Goal: Information Seeking & Learning: Learn about a topic

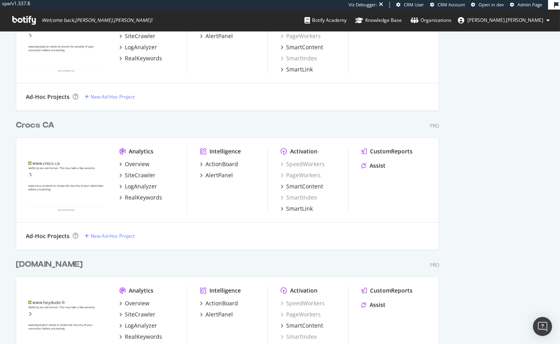
scroll to position [1492, 0]
click at [138, 176] on div "SiteCrawler" at bounding box center [140, 175] width 31 height 8
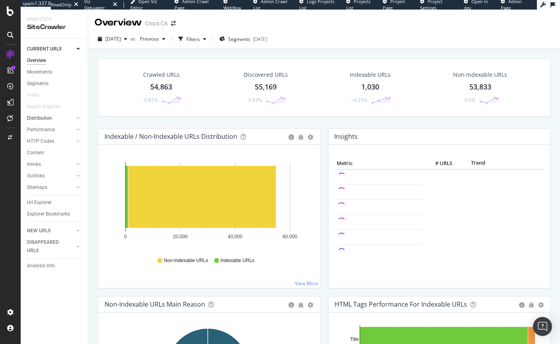
click at [73, 121] on div at bounding box center [70, 118] width 8 height 8
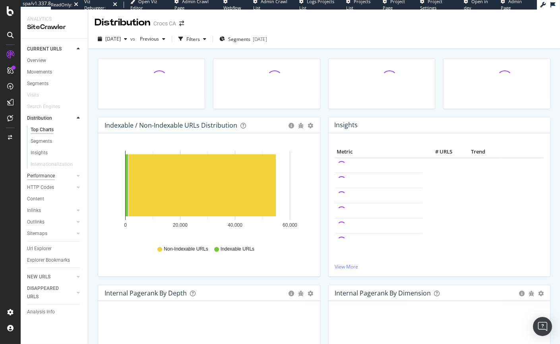
click at [46, 179] on div "Performance" at bounding box center [41, 176] width 28 height 8
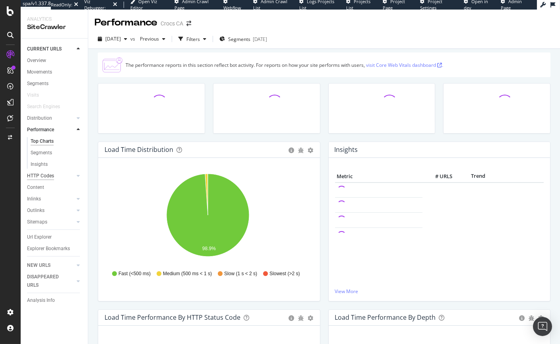
click at [44, 179] on div "HTTP Codes" at bounding box center [40, 176] width 27 height 8
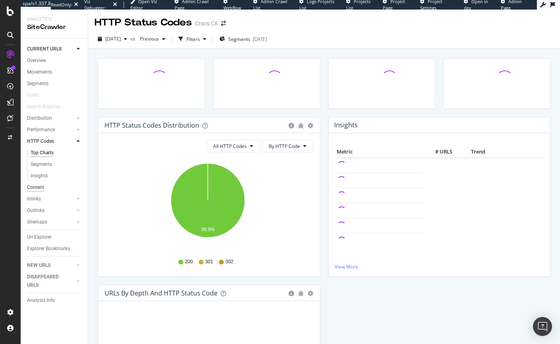
click at [38, 187] on div "Content" at bounding box center [35, 187] width 17 height 8
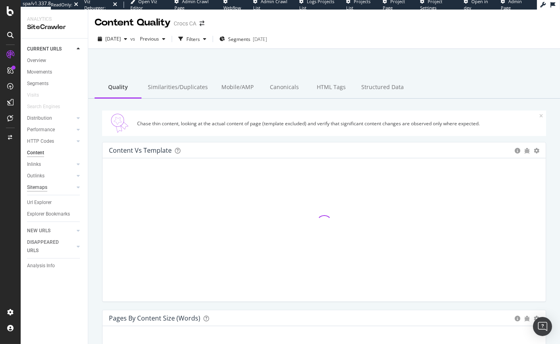
click at [39, 186] on div "Sitemaps" at bounding box center [37, 187] width 20 height 8
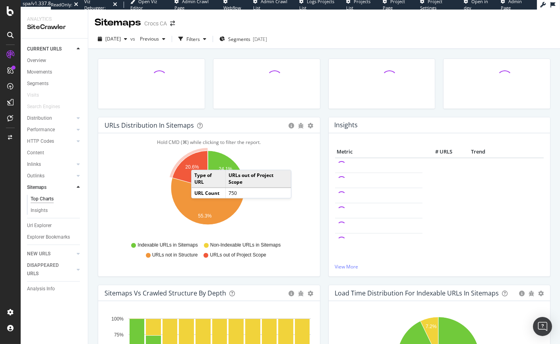
click at [199, 162] on icon "A chart." at bounding box center [190, 169] width 36 height 37
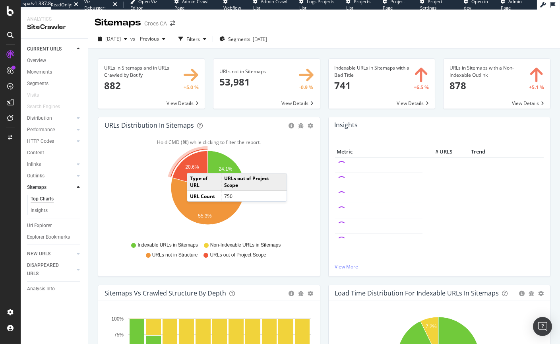
click at [195, 165] on text "20.6%" at bounding box center [192, 168] width 14 height 6
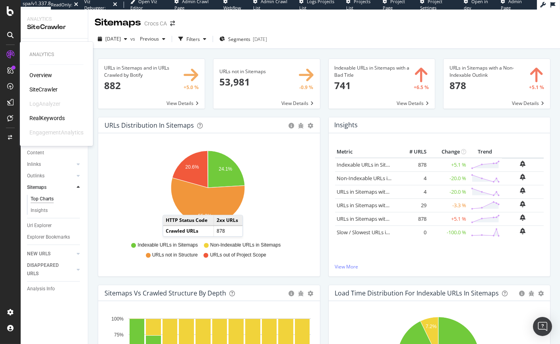
click at [44, 72] on div "Overview" at bounding box center [40, 75] width 23 height 8
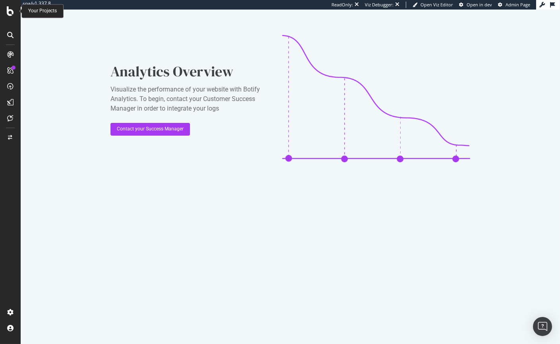
click at [9, 9] on icon at bounding box center [10, 11] width 7 height 10
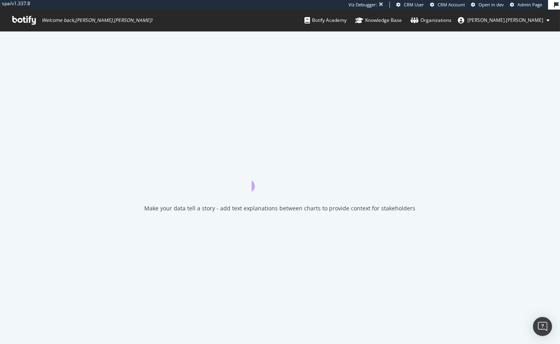
click at [16, 10] on span "Welcome back, colin.reid !" at bounding box center [82, 20] width 153 height 21
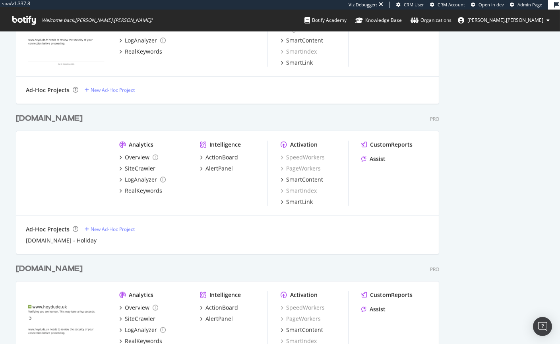
click at [41, 117] on div "[DOMAIN_NAME]" at bounding box center [49, 119] width 67 height 12
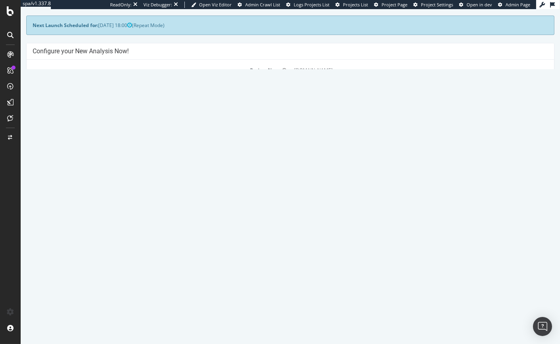
click at [69, 265] on link "2025 Aug. 23rd report" at bounding box center [54, 264] width 31 height 7
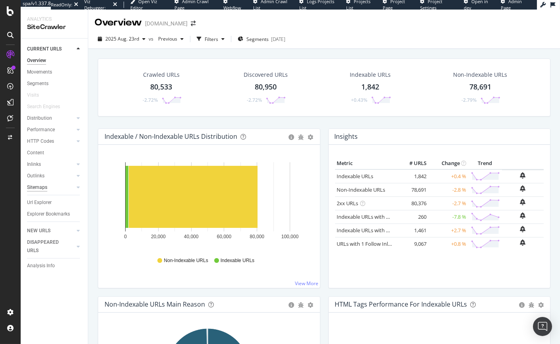
click at [44, 187] on div "Sitemaps" at bounding box center [37, 187] width 20 height 8
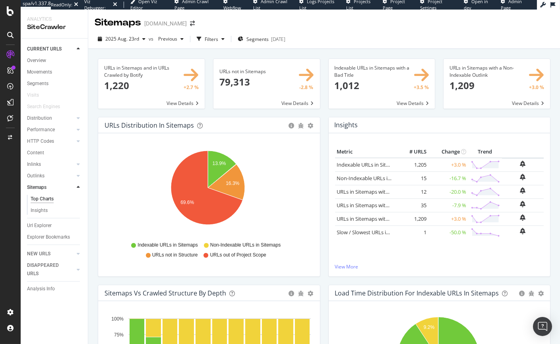
click at [360, 79] on span at bounding box center [382, 84] width 107 height 50
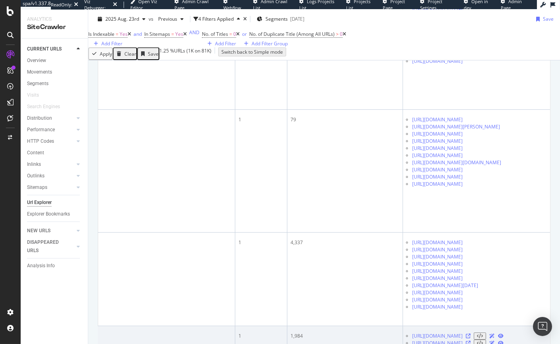
scroll to position [0, 317]
click at [471, 334] on icon at bounding box center [468, 336] width 5 height 5
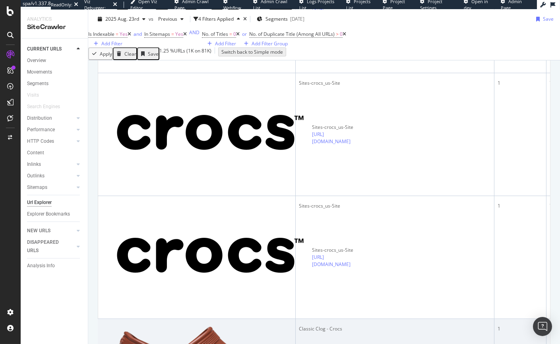
scroll to position [0, 1]
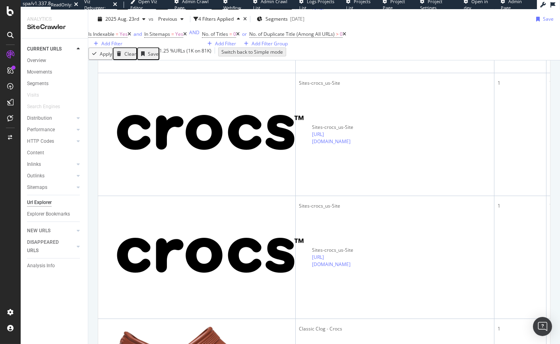
click at [9, 51] on icon at bounding box center [10, 55] width 8 height 8
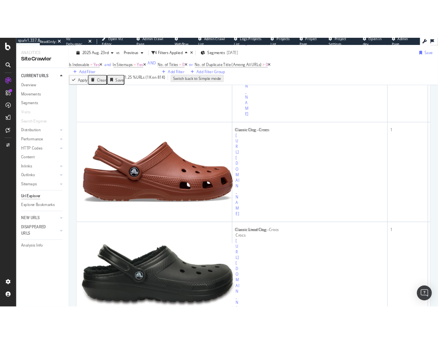
scroll to position [954, 0]
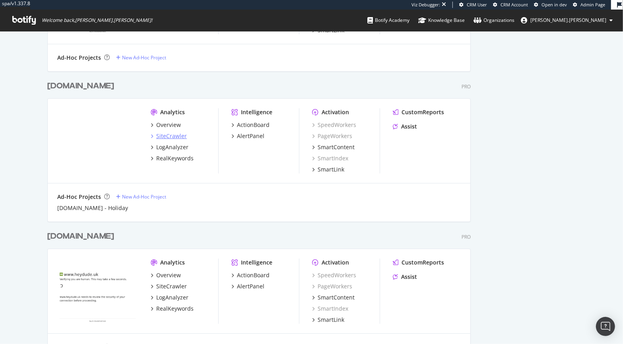
click at [162, 137] on div "SiteCrawler" at bounding box center [171, 136] width 31 height 8
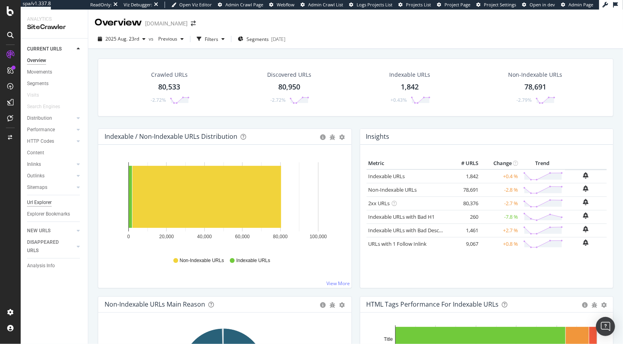
click at [45, 204] on div "Url Explorer" at bounding box center [39, 202] width 25 height 8
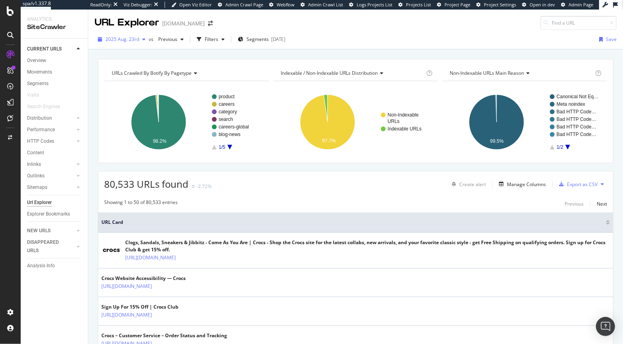
click at [128, 42] on span "2025 Aug. 23rd" at bounding box center [122, 39] width 34 height 7
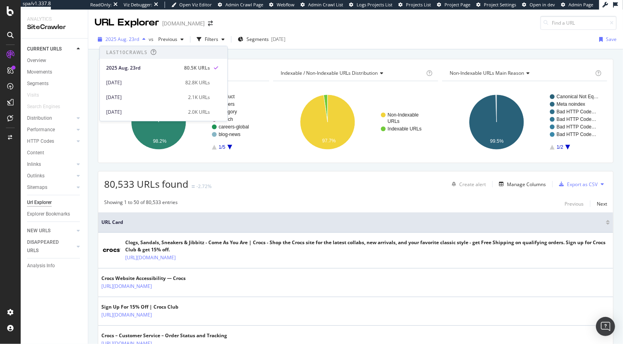
click at [130, 39] on span "2025 Aug. 23rd" at bounding box center [122, 39] width 34 height 7
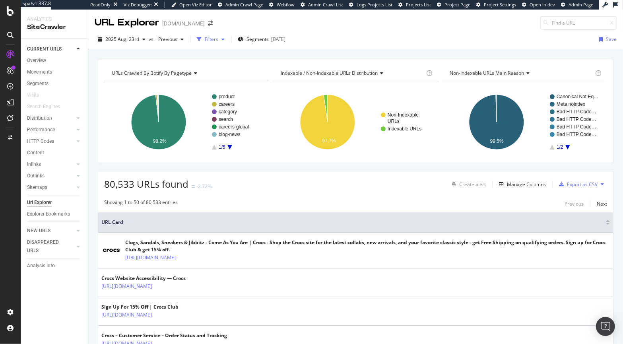
click at [210, 37] on div "Filters" at bounding box center [212, 39] width 14 height 7
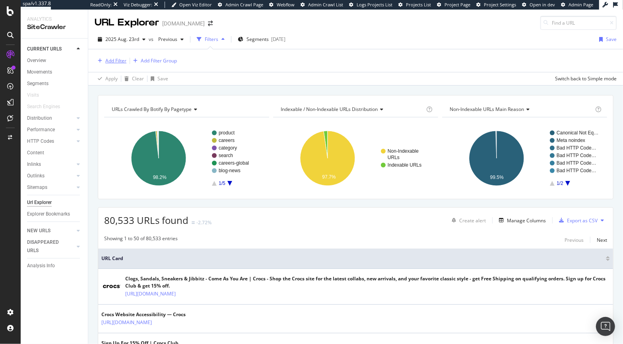
click at [125, 58] on div "Add Filter" at bounding box center [115, 60] width 21 height 7
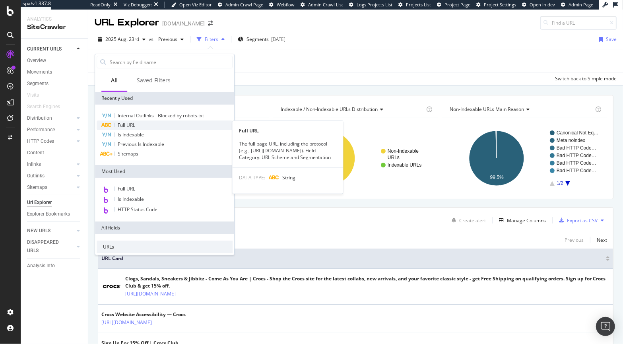
click at [135, 124] on span "Full URL" at bounding box center [126, 125] width 17 height 7
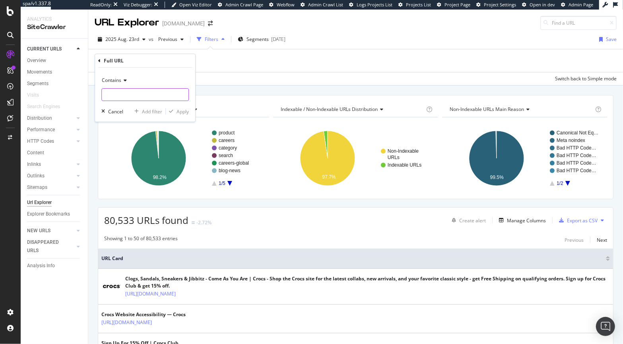
click at [126, 91] on input "text" at bounding box center [145, 94] width 87 height 13
type input "demandware.store"
click at [186, 111] on div "Apply" at bounding box center [183, 111] width 12 height 7
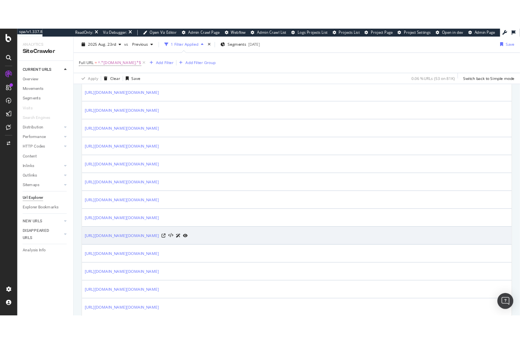
scroll to position [591, 0]
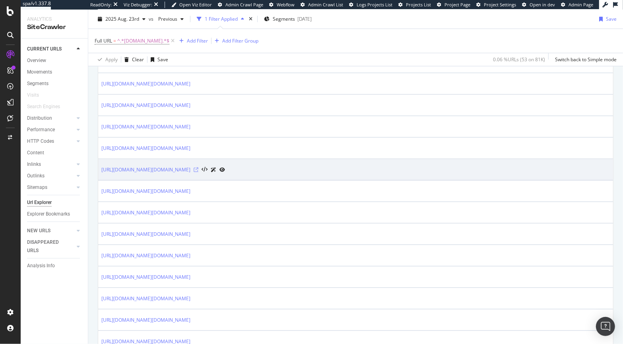
click at [198, 169] on icon at bounding box center [196, 169] width 5 height 5
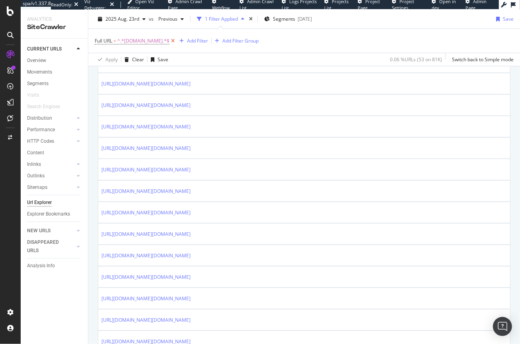
click at [175, 43] on icon at bounding box center [172, 41] width 7 height 8
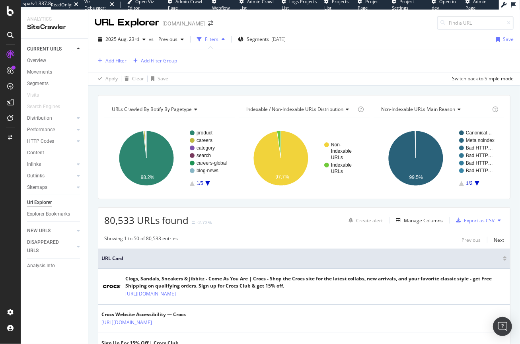
click at [109, 60] on div "Add Filter" at bounding box center [115, 60] width 21 height 7
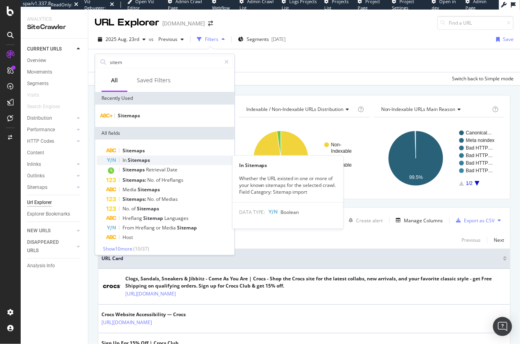
type input "sitem"
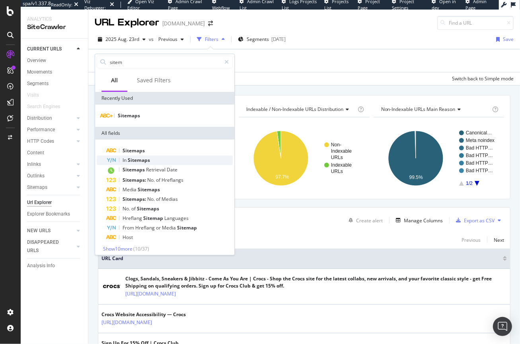
click at [132, 162] on span "Sitemaps" at bounding box center [139, 160] width 22 height 7
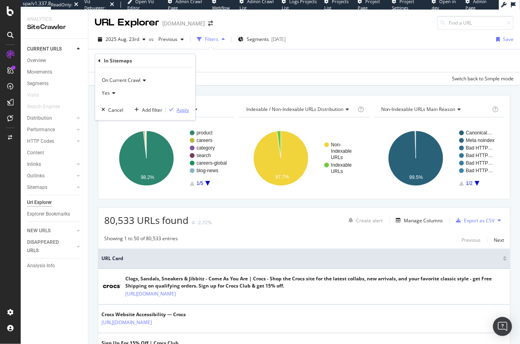
click at [178, 110] on div "Apply" at bounding box center [183, 110] width 12 height 7
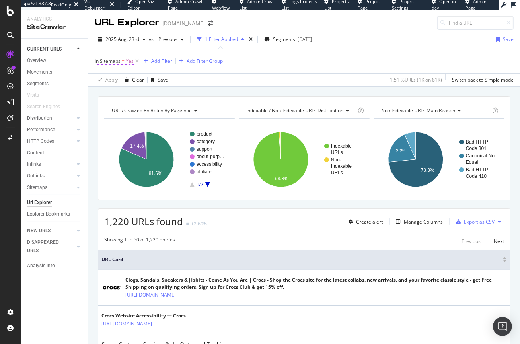
click at [108, 62] on span "In Sitemaps" at bounding box center [108, 61] width 26 height 7
click at [99, 60] on icon at bounding box center [99, 60] width 2 height 5
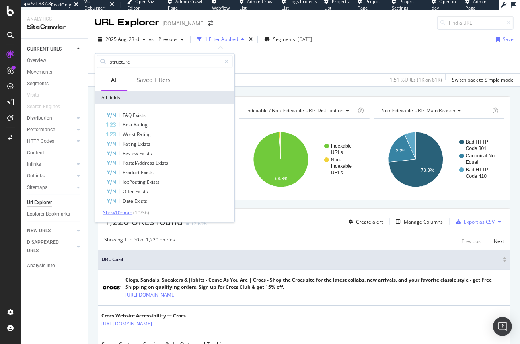
type input "structure"
click at [123, 213] on span "Show 10 more" at bounding box center [117, 212] width 29 height 7
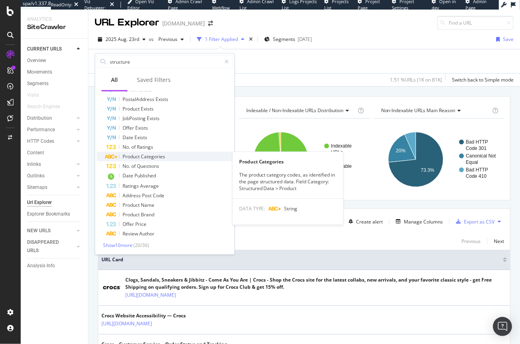
scroll to position [64, 0]
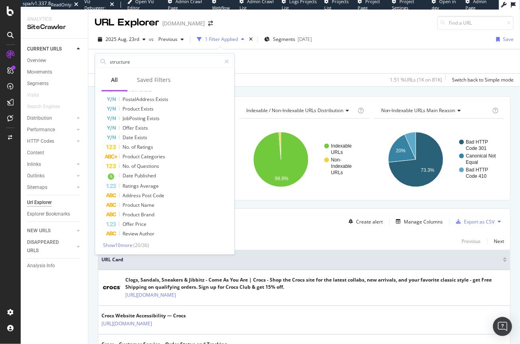
click at [270, 65] on div "In Sitemaps = Yes Add Filter Add Filter Group" at bounding box center [304, 61] width 419 height 24
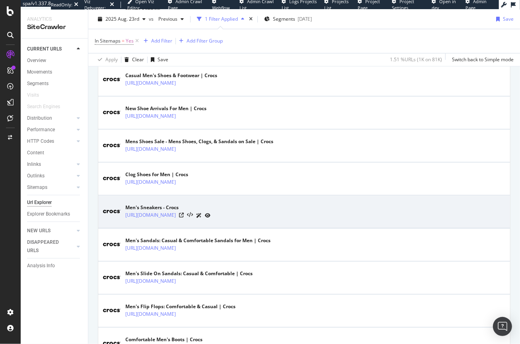
scroll to position [0, 0]
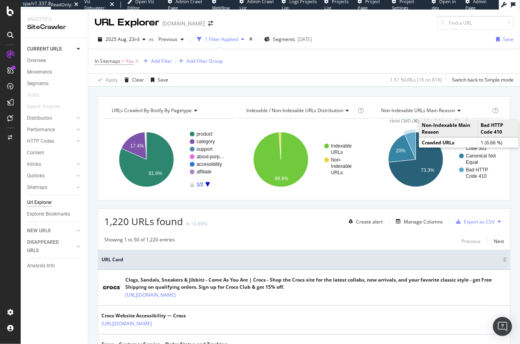
click at [410, 140] on icon "A chart." at bounding box center [409, 145] width 11 height 27
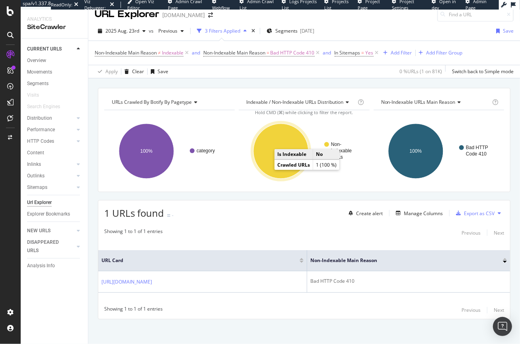
scroll to position [11, 0]
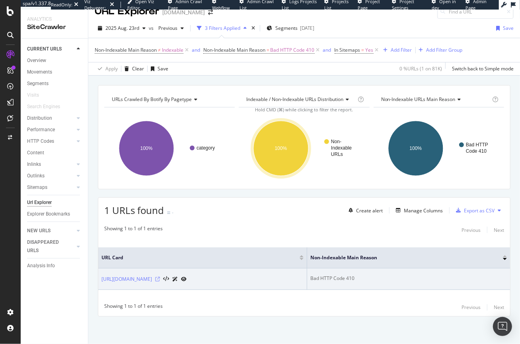
click at [160, 279] on icon at bounding box center [157, 279] width 5 height 5
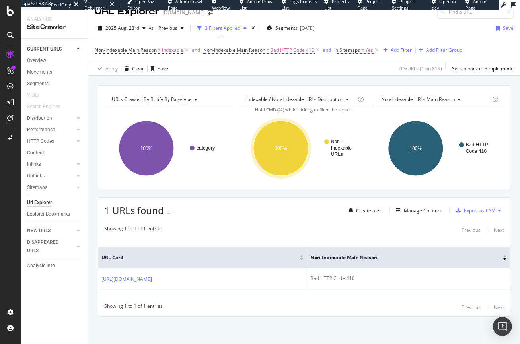
click at [317, 51] on icon at bounding box center [318, 50] width 7 height 8
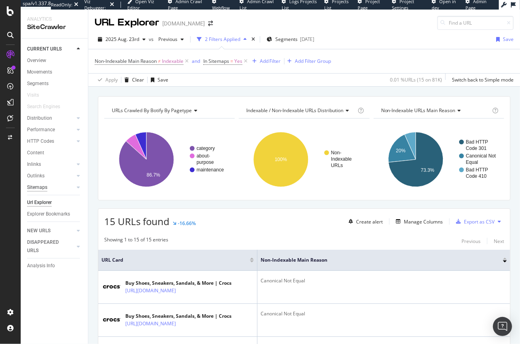
click at [37, 188] on div "Sitemaps" at bounding box center [37, 187] width 20 height 8
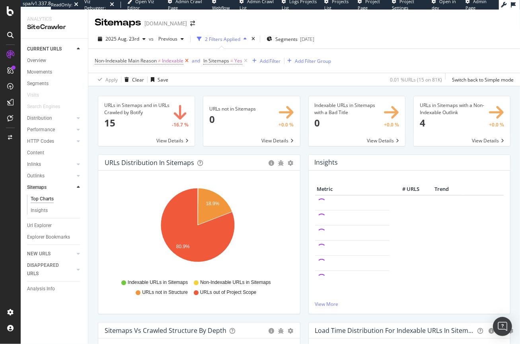
click at [189, 61] on icon at bounding box center [186, 61] width 7 height 8
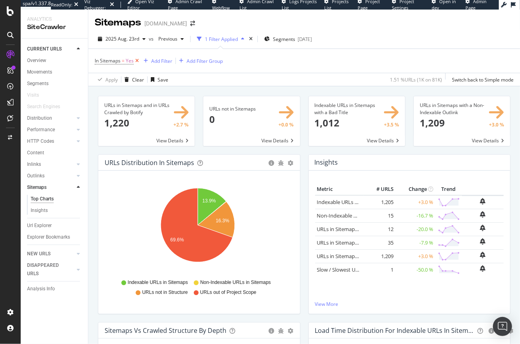
click at [135, 59] on icon at bounding box center [137, 61] width 7 height 8
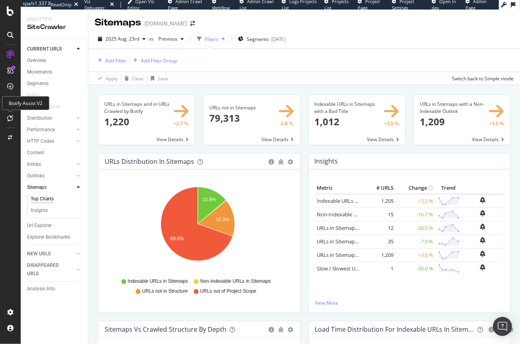
click at [9, 116] on icon at bounding box center [11, 118] width 6 height 6
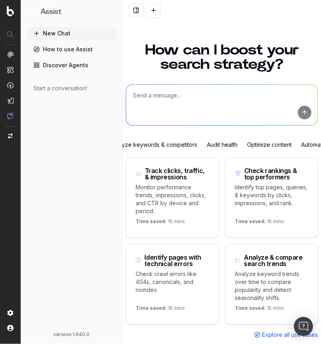
click at [172, 97] on textarea at bounding box center [221, 105] width 191 height 41
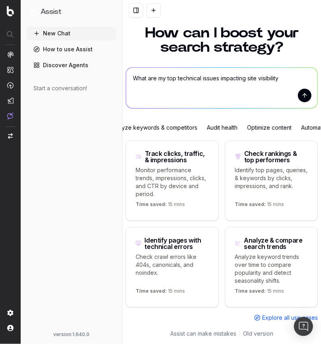
type textarea "What are my top technical issues impacting site visibility?"
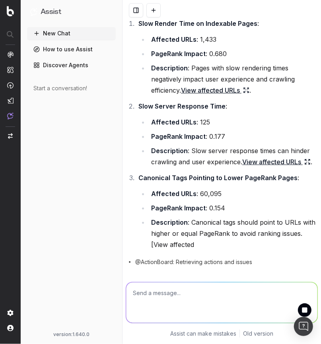
scroll to position [160, 0]
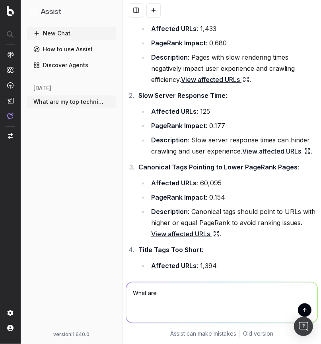
type textarea "What are"
click at [110, 103] on icon "button" at bounding box center [110, 102] width 6 height 6
click at [140, 101] on div "Delete" at bounding box center [142, 101] width 50 height 13
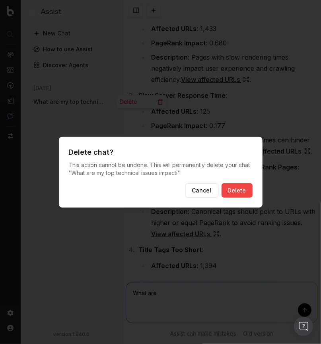
click at [242, 195] on button "Delete" at bounding box center [237, 190] width 31 height 14
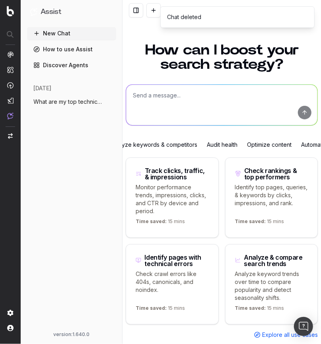
click at [149, 110] on textarea at bounding box center [221, 105] width 191 height 41
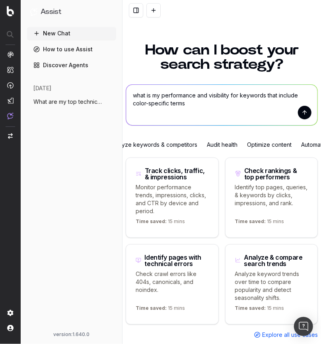
type textarea "what is my performance and visibility for keywords that include color-specific …"
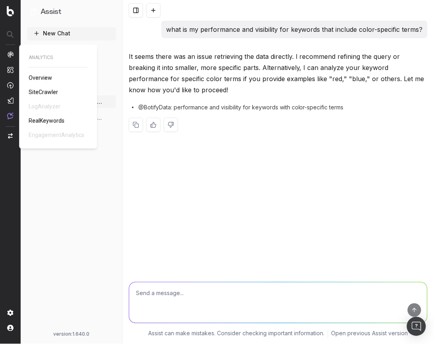
click at [11, 51] on img at bounding box center [10, 54] width 6 height 6
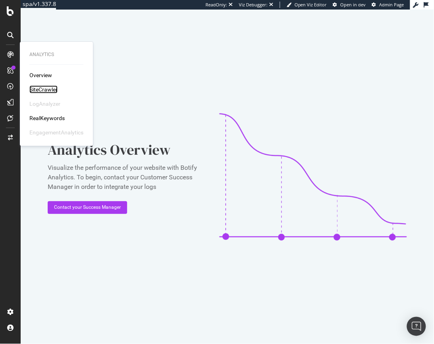
click at [47, 91] on div "SiteCrawler" at bounding box center [43, 90] width 28 height 8
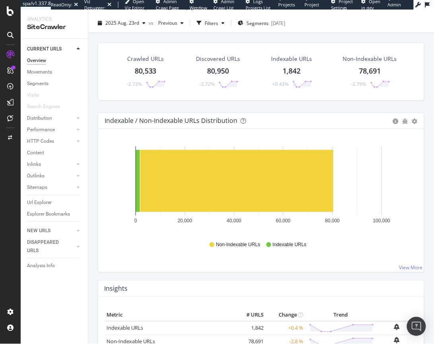
scroll to position [184, 0]
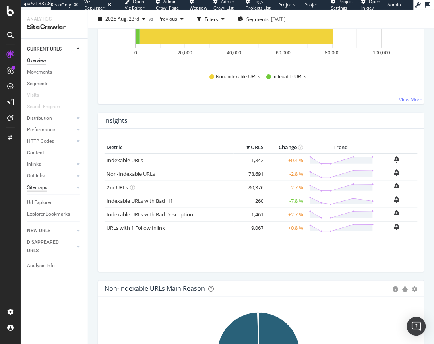
click at [39, 187] on div "Sitemaps" at bounding box center [37, 187] width 20 height 8
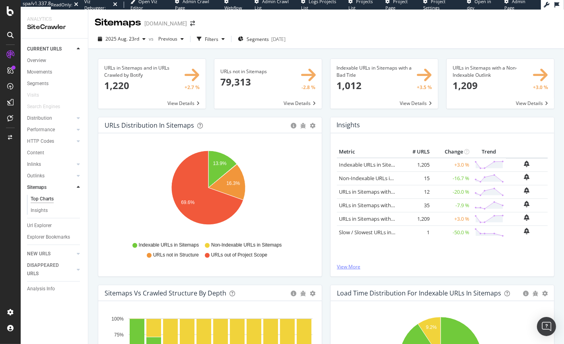
click at [341, 266] on link "View More" at bounding box center [442, 266] width 211 height 7
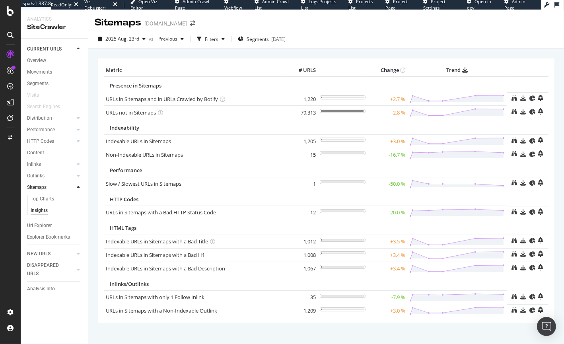
click at [198, 240] on link "Indexable URLs in Sitemaps with a Bad Title" at bounding box center [157, 241] width 102 height 7
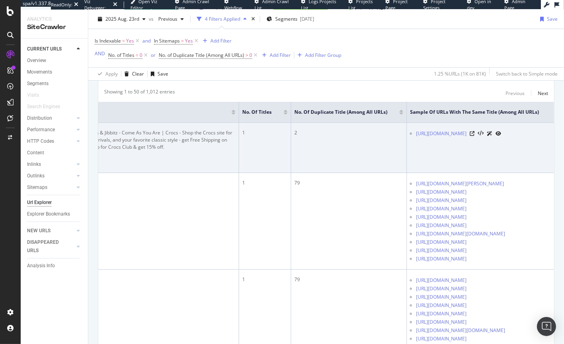
scroll to position [0, 313]
click at [434, 132] on icon at bounding box center [472, 133] width 5 height 5
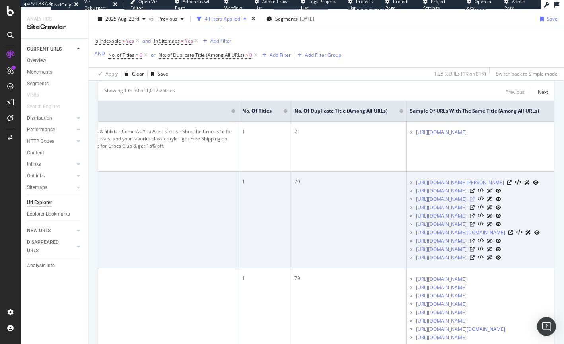
click at [434, 200] on icon at bounding box center [472, 199] width 5 height 5
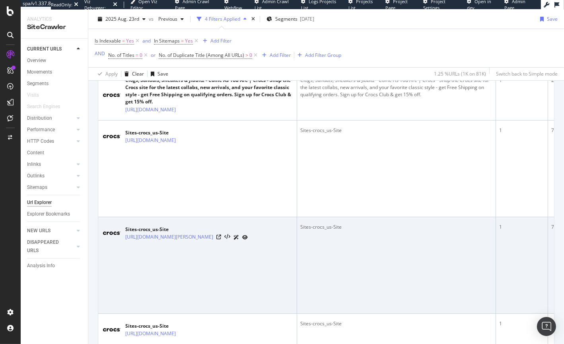
scroll to position [157, 0]
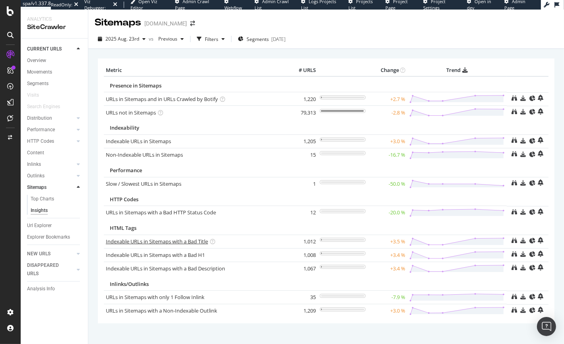
click at [168, 243] on link "Indexable URLs in Sitemaps with a Bad Title" at bounding box center [157, 241] width 102 height 7
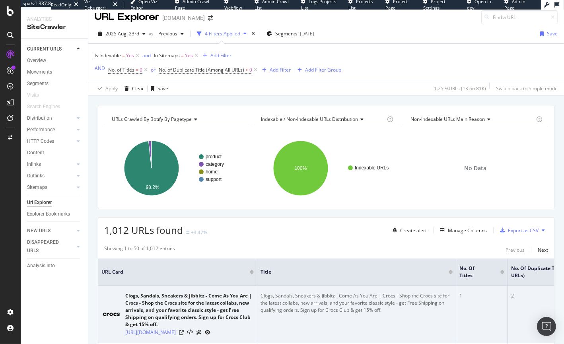
scroll to position [44, 0]
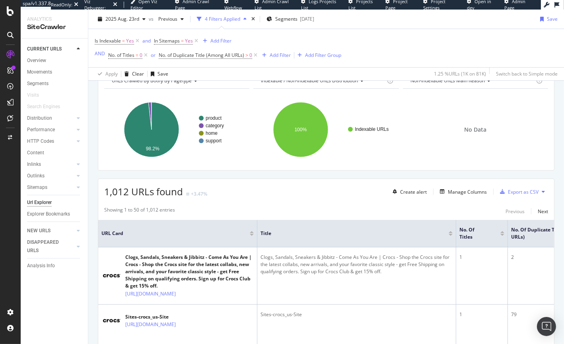
click at [434, 234] on div at bounding box center [502, 235] width 4 height 2
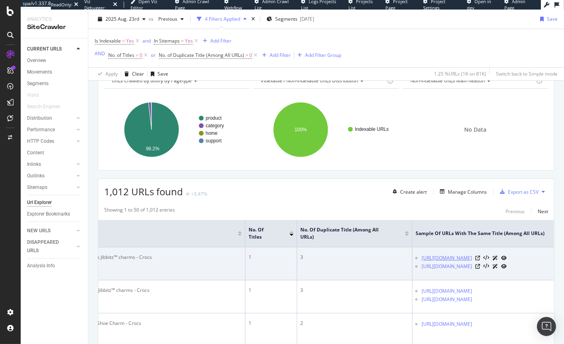
scroll to position [0, 273]
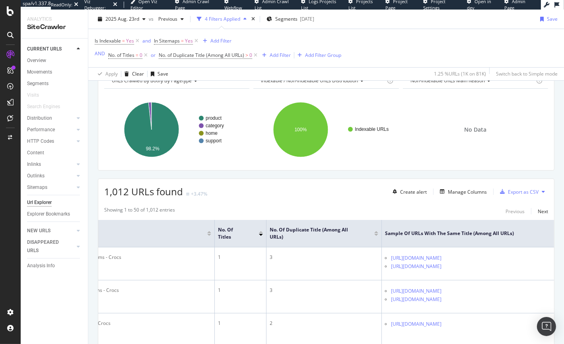
click at [374, 235] on div at bounding box center [376, 235] width 4 height 2
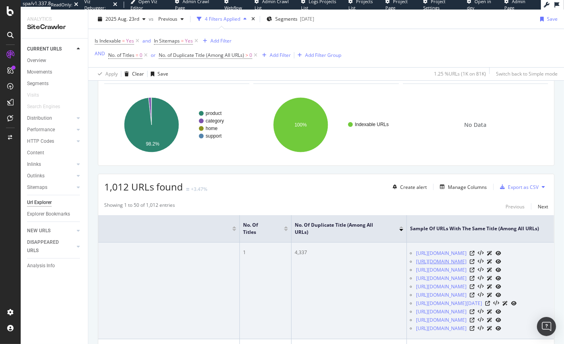
scroll to position [50, 0]
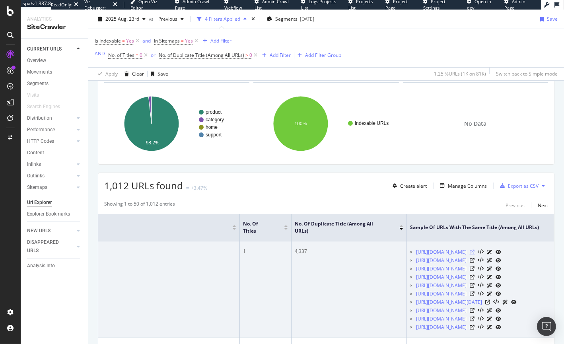
click at [434, 255] on icon at bounding box center [472, 252] width 5 height 5
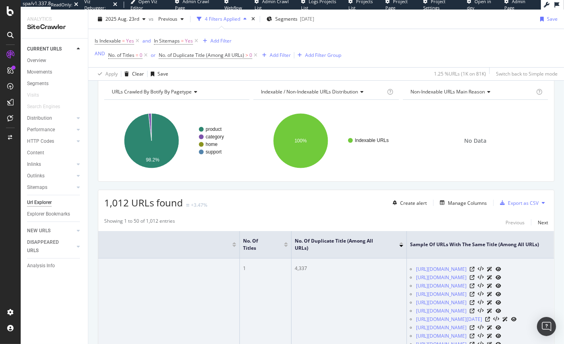
scroll to position [0, 0]
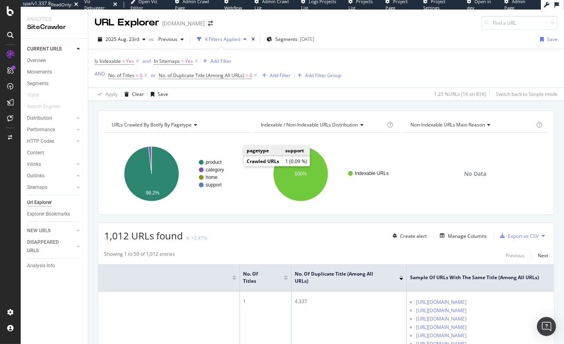
click at [50, 202] on div "Url Explorer" at bounding box center [39, 202] width 25 height 8
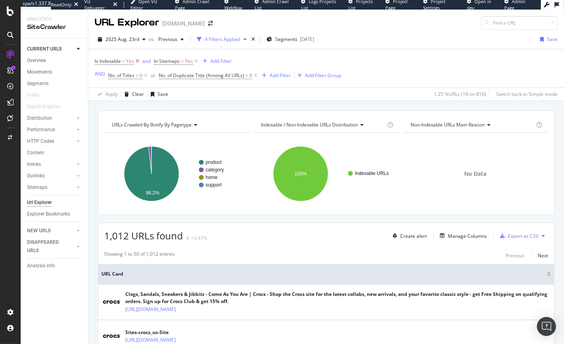
click at [139, 62] on icon at bounding box center [137, 61] width 7 height 8
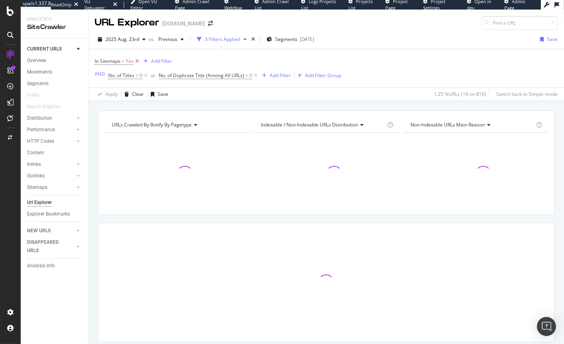
click at [139, 62] on icon at bounding box center [137, 61] width 7 height 8
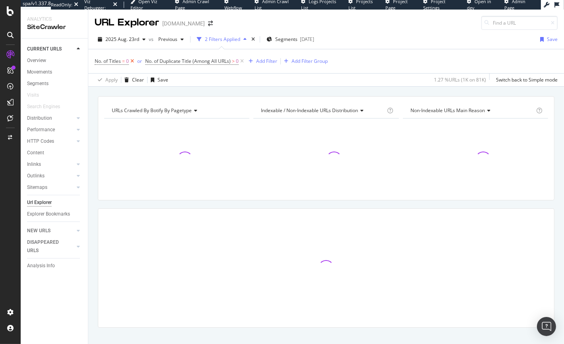
drag, startPoint x: 133, startPoint y: 62, endPoint x: 139, endPoint y: 62, distance: 5.6
click at [133, 62] on icon at bounding box center [132, 61] width 7 height 8
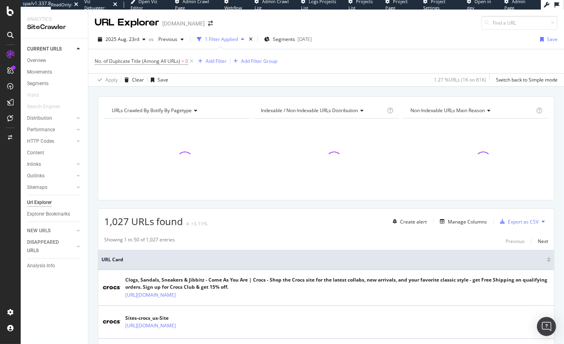
click at [193, 60] on icon at bounding box center [191, 61] width 7 height 8
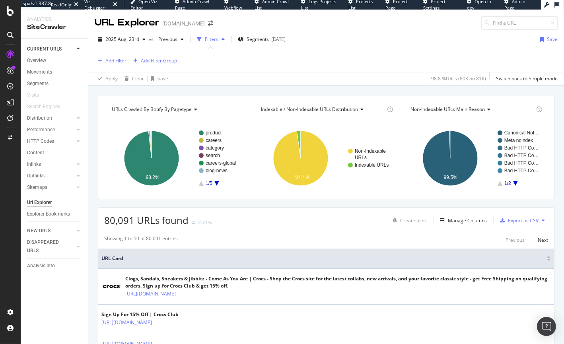
click at [119, 62] on div "Add Filter" at bounding box center [115, 60] width 21 height 7
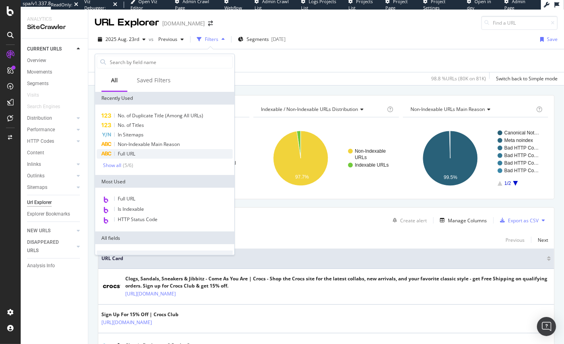
click at [123, 150] on div "Full URL" at bounding box center [165, 154] width 136 height 10
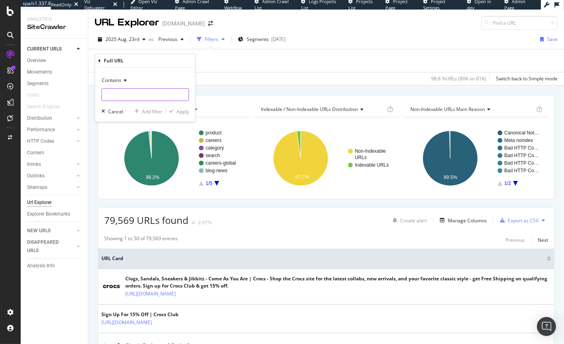
click at [120, 90] on input "text" at bounding box center [145, 94] width 87 height 13
paste input "https://www.crocs.com/p/classic-clog/10001.html"
type input "https://www.crocs.com/p/classic-clog/10001.html"
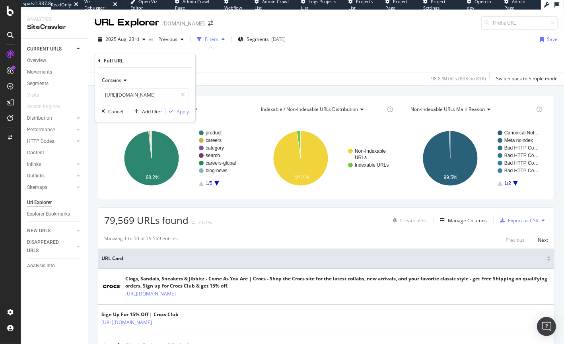
click at [189, 111] on div "Contains https://www.crocs.com/p/classic-clog/10001.html Cancel Add filter Apply" at bounding box center [145, 95] width 100 height 54
click at [181, 111] on div "Apply" at bounding box center [183, 111] width 12 height 7
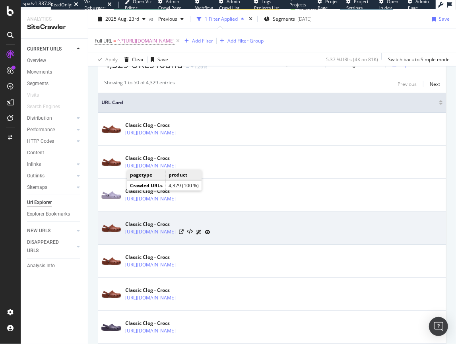
scroll to position [158, 0]
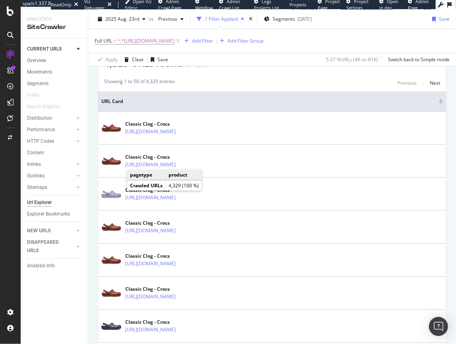
click at [236, 79] on div "Showing 1 to 50 of 4,329 entries Previous Next" at bounding box center [272, 83] width 348 height 10
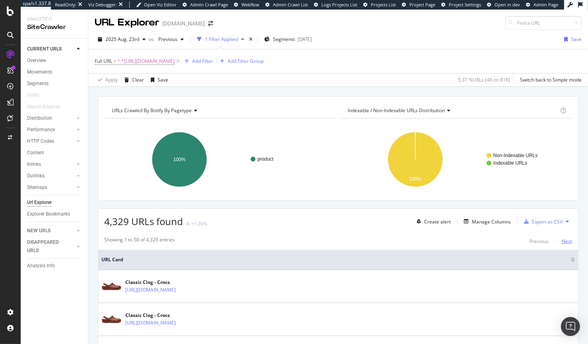
click at [456, 243] on div "Next" at bounding box center [567, 241] width 10 height 7
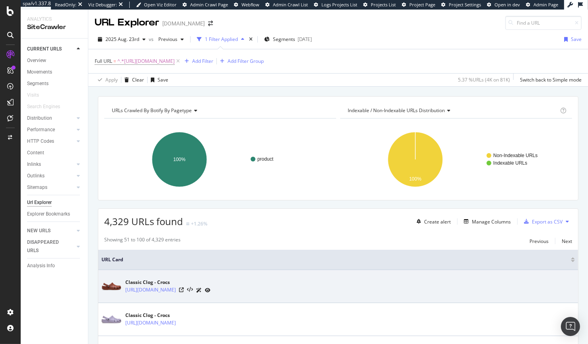
click at [210, 289] on icon at bounding box center [208, 290] width 6 height 5
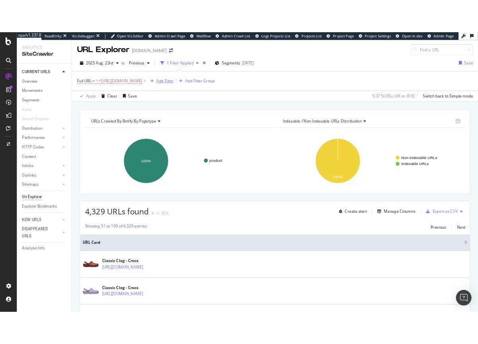
scroll to position [1, 0]
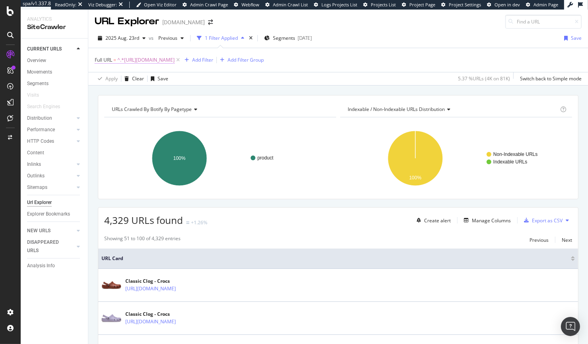
click at [113, 62] on span "Full URL = ^.*[URL][DOMAIN_NAME]" at bounding box center [135, 59] width 80 height 7
click at [115, 78] on span "Contains" at bounding box center [111, 78] width 19 height 7
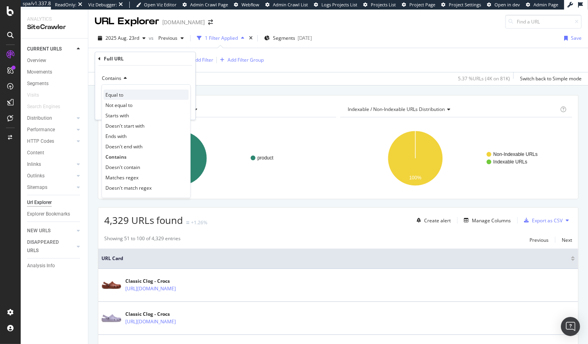
click at [111, 97] on span "Equal to" at bounding box center [114, 94] width 18 height 7
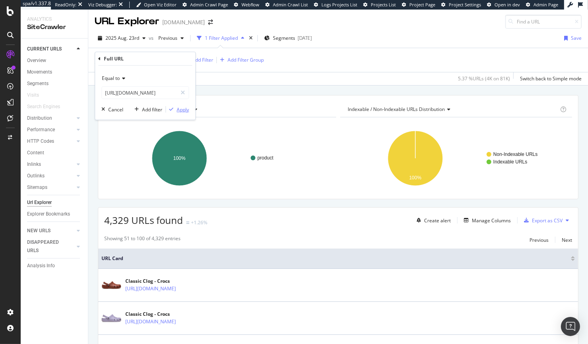
click at [185, 111] on div "Apply" at bounding box center [183, 109] width 12 height 7
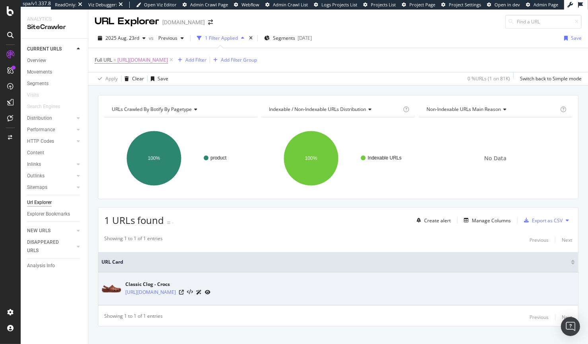
click at [210, 294] on icon at bounding box center [208, 292] width 6 height 5
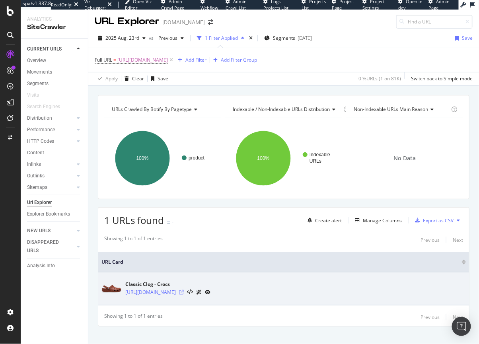
click at [184, 292] on icon at bounding box center [181, 292] width 5 height 5
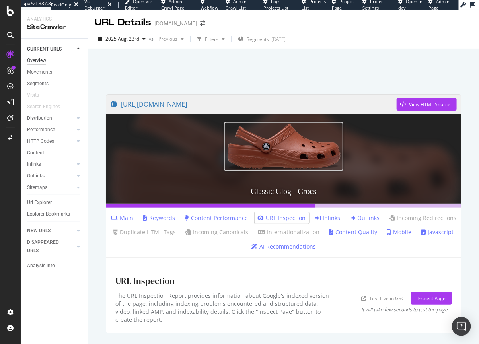
click at [45, 62] on div "Overview" at bounding box center [36, 60] width 19 height 8
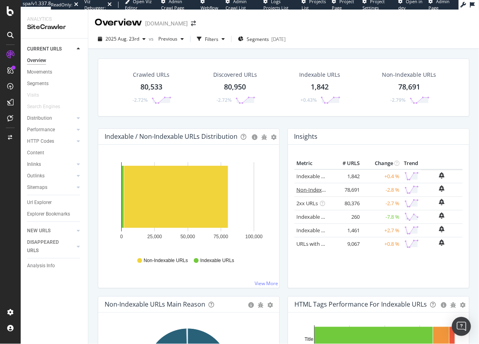
click at [305, 187] on link "Non-Indexable URLs" at bounding box center [320, 189] width 49 height 7
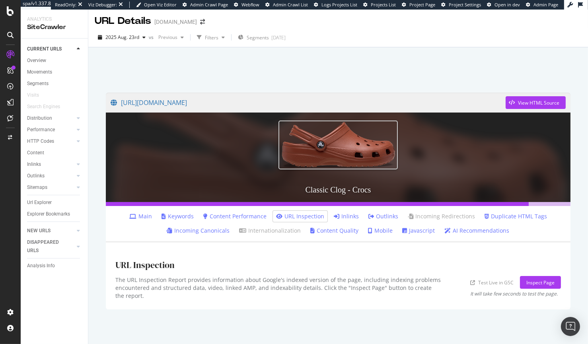
scroll to position [2, 0]
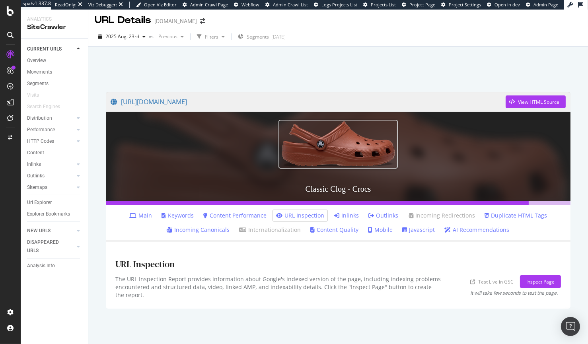
click at [184, 231] on link "Incoming Canonicals" at bounding box center [198, 230] width 63 height 8
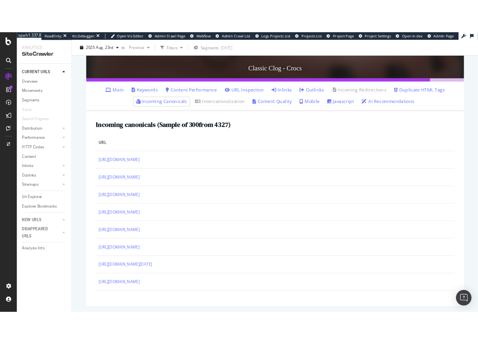
scroll to position [147, 0]
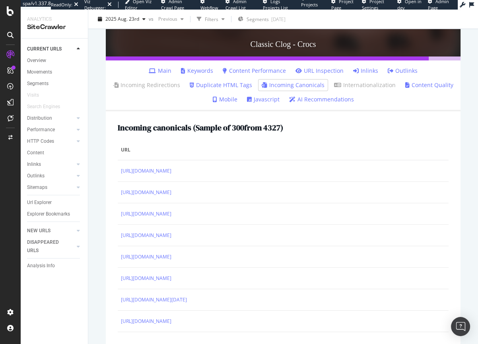
drag, startPoint x: 374, startPoint y: 101, endPoint x: 348, endPoint y: 103, distance: 26.0
click at [371, 99] on ul "Main Keywords Content Performance URL Inspection Inlinks Outlinks Incoming Redi…" at bounding box center [283, 85] width 355 height 51
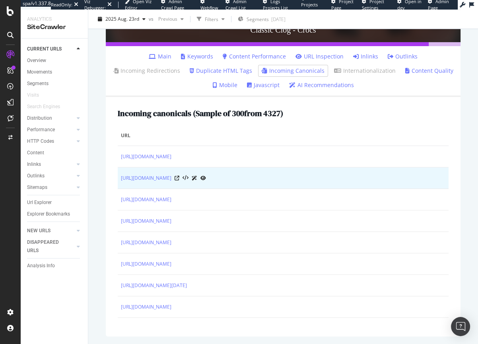
scroll to position [0, 0]
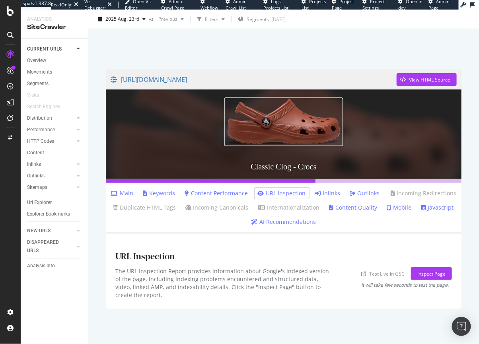
scroll to position [25, 0]
